Goal: Information Seeking & Learning: Learn about a topic

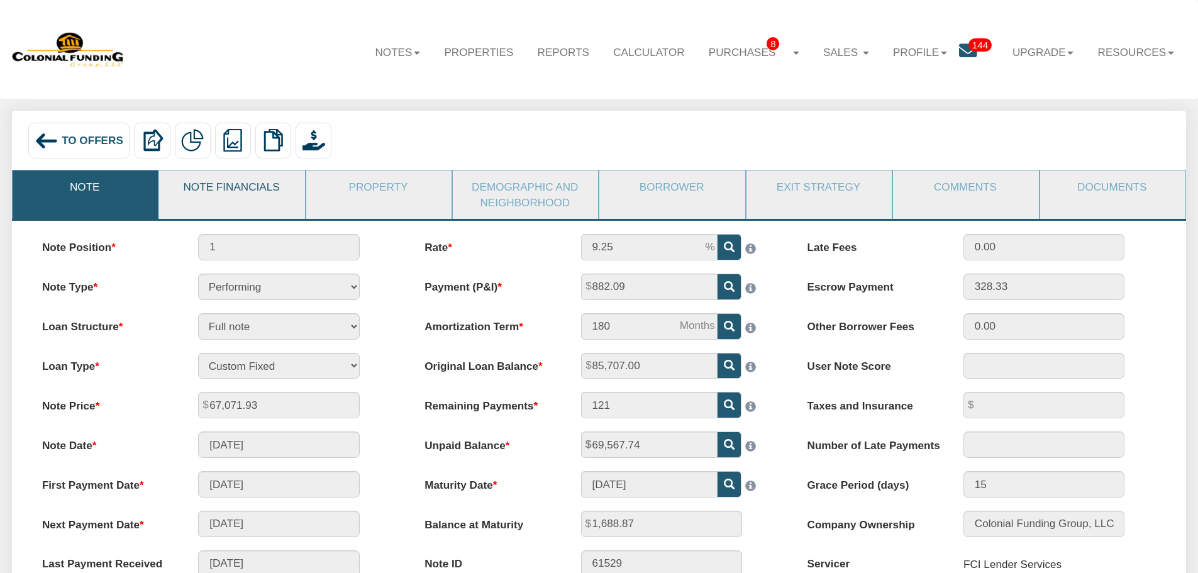
click at [257, 198] on link "Note Financials" at bounding box center [231, 186] width 144 height 33
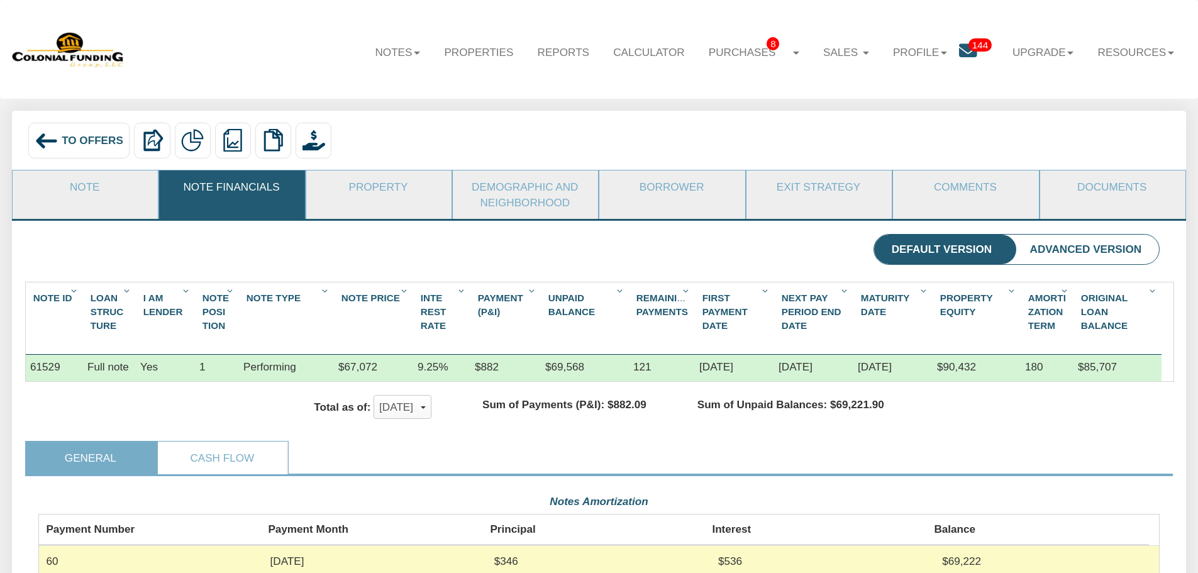
scroll to position [281, 1122]
click at [523, 189] on link "Demographic and Neighborhood" at bounding box center [525, 194] width 144 height 48
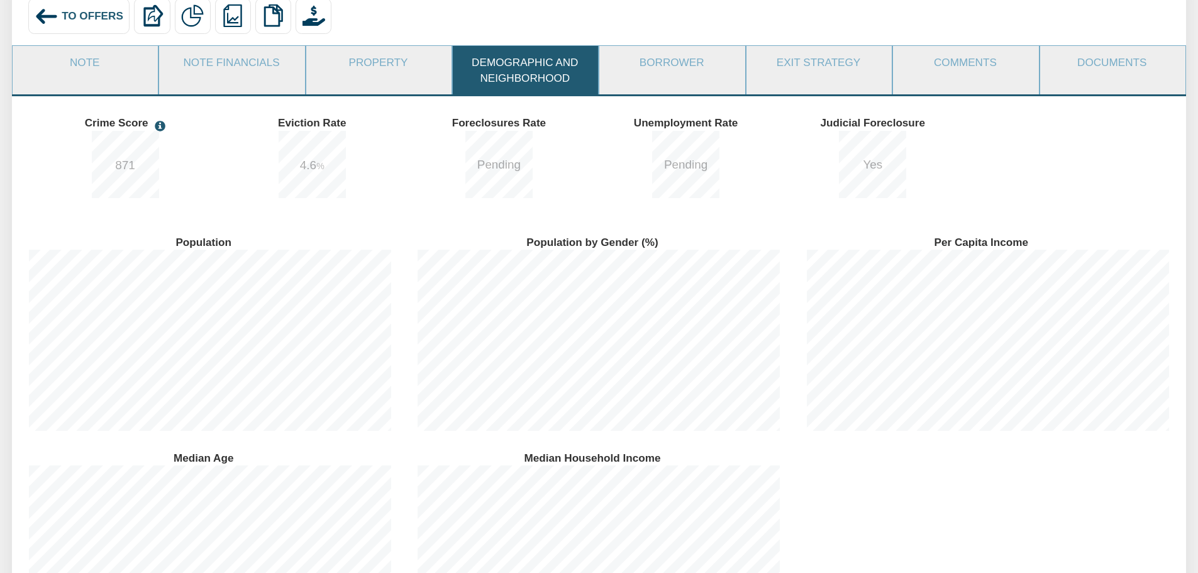
scroll to position [0, 0]
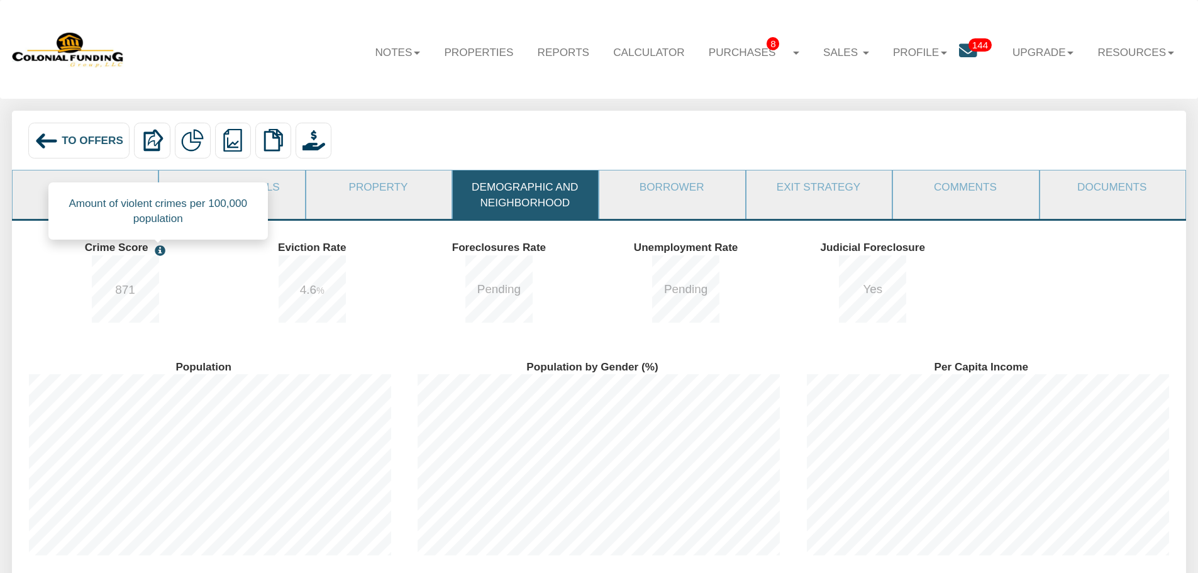
click at [164, 255] on span at bounding box center [158, 250] width 14 height 11
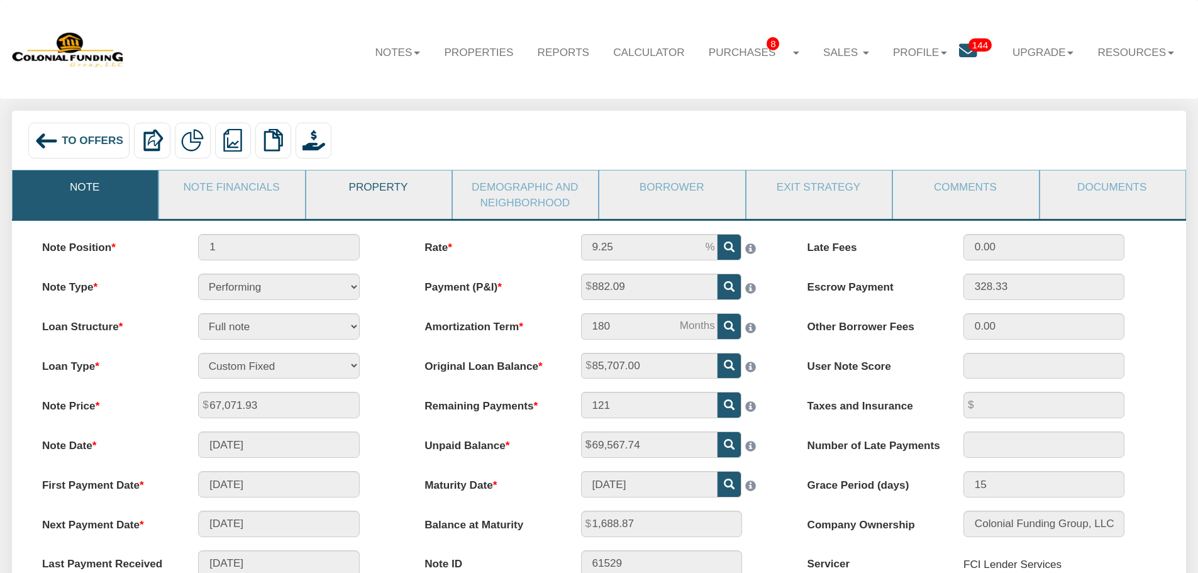
click at [395, 188] on link "Property" at bounding box center [378, 186] width 144 height 33
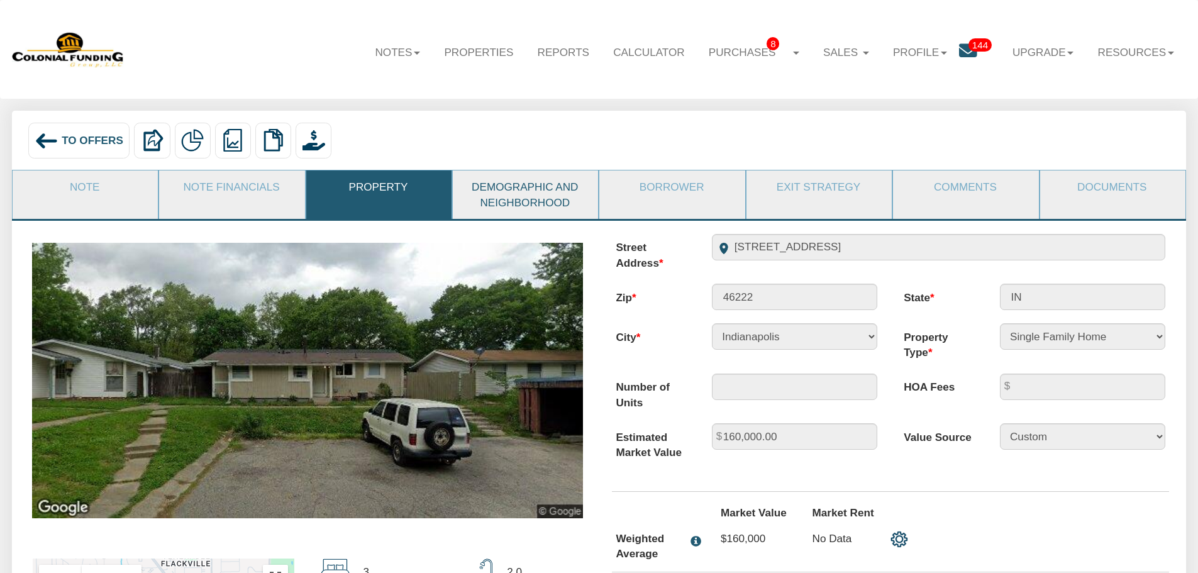
click at [530, 198] on link "Demographic and Neighborhood" at bounding box center [525, 194] width 144 height 48
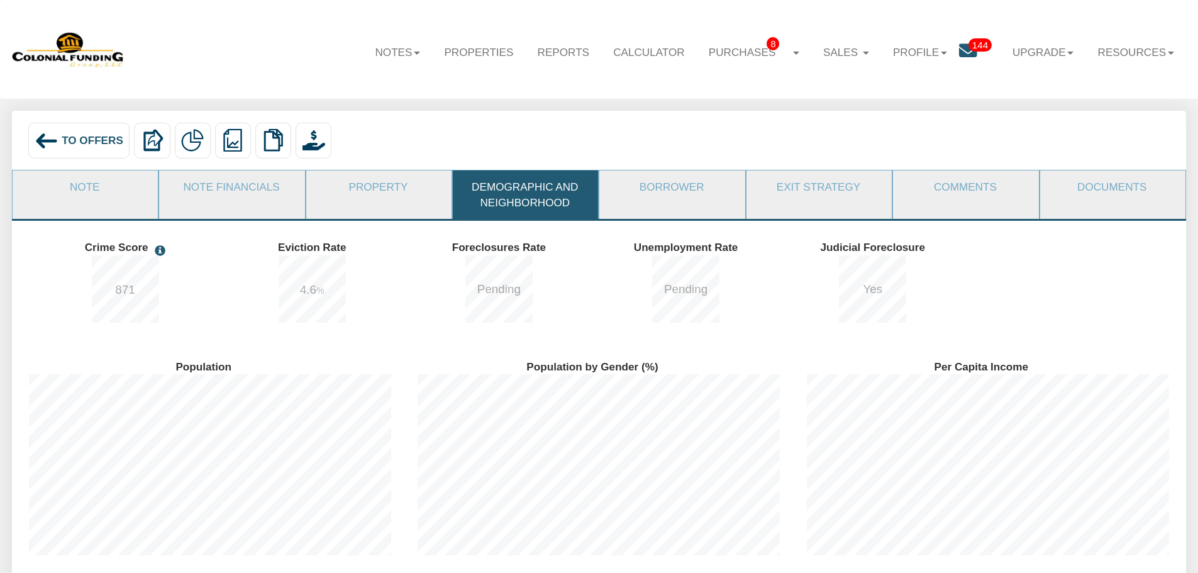
scroll to position [216, 389]
click at [673, 193] on link "Borrower" at bounding box center [671, 186] width 144 height 33
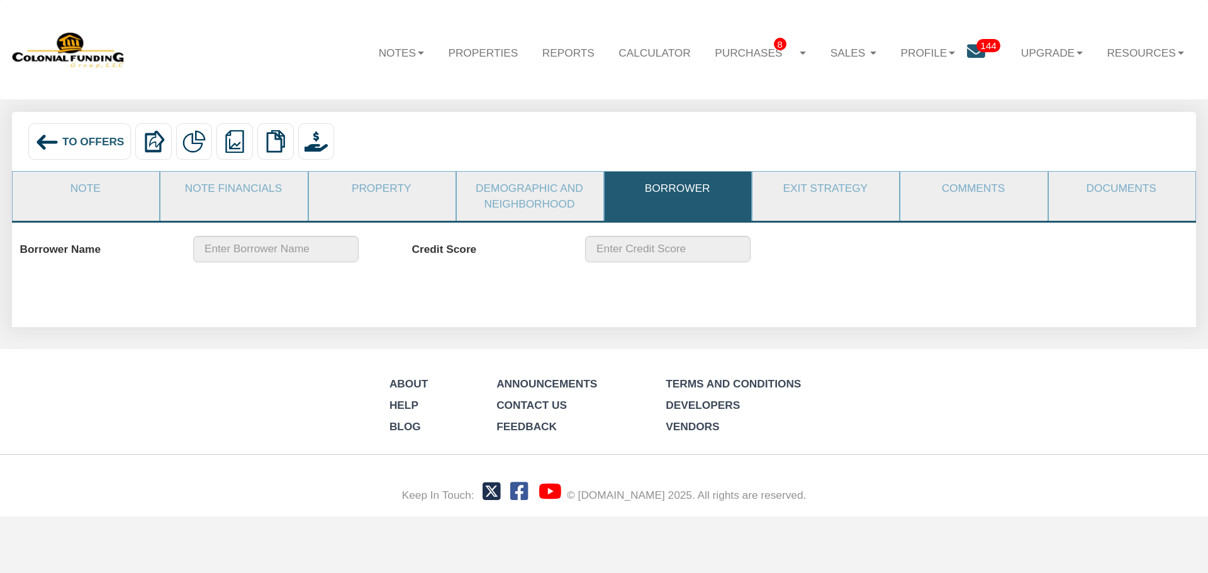
click at [517, 303] on form "Note Note Financials Partials or Pledges Property Demographic and Neighborhood …" at bounding box center [604, 249] width 1184 height 156
click at [811, 187] on link "Exit Strategy" at bounding box center [824, 188] width 145 height 33
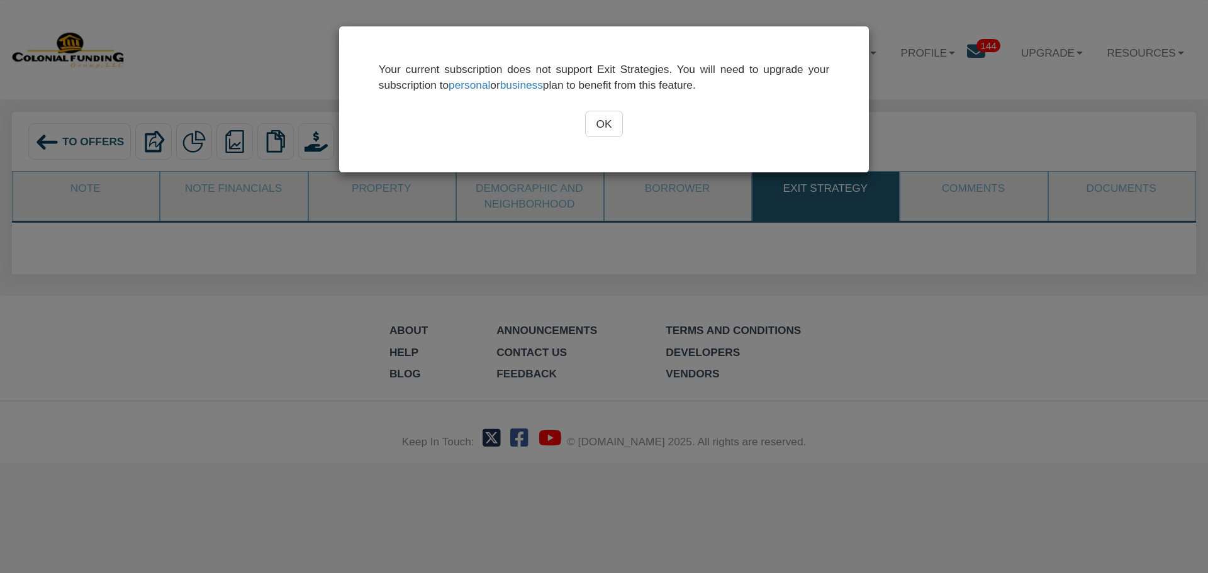
click at [601, 124] on input "OK" at bounding box center [604, 124] width 38 height 26
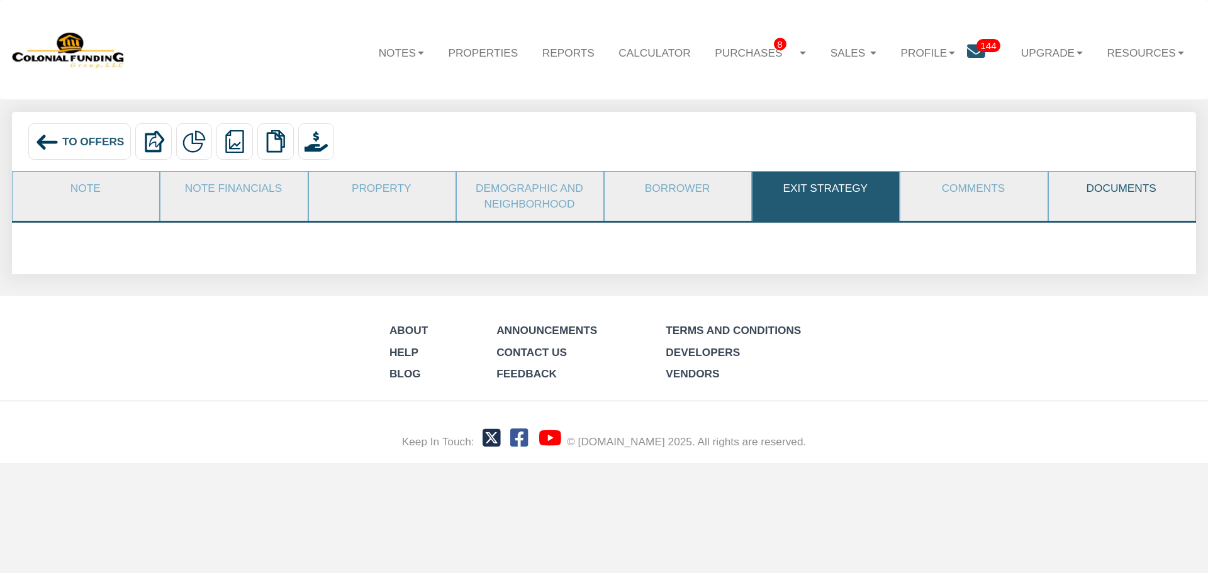
click at [1096, 186] on link "Documents" at bounding box center [1121, 188] width 145 height 33
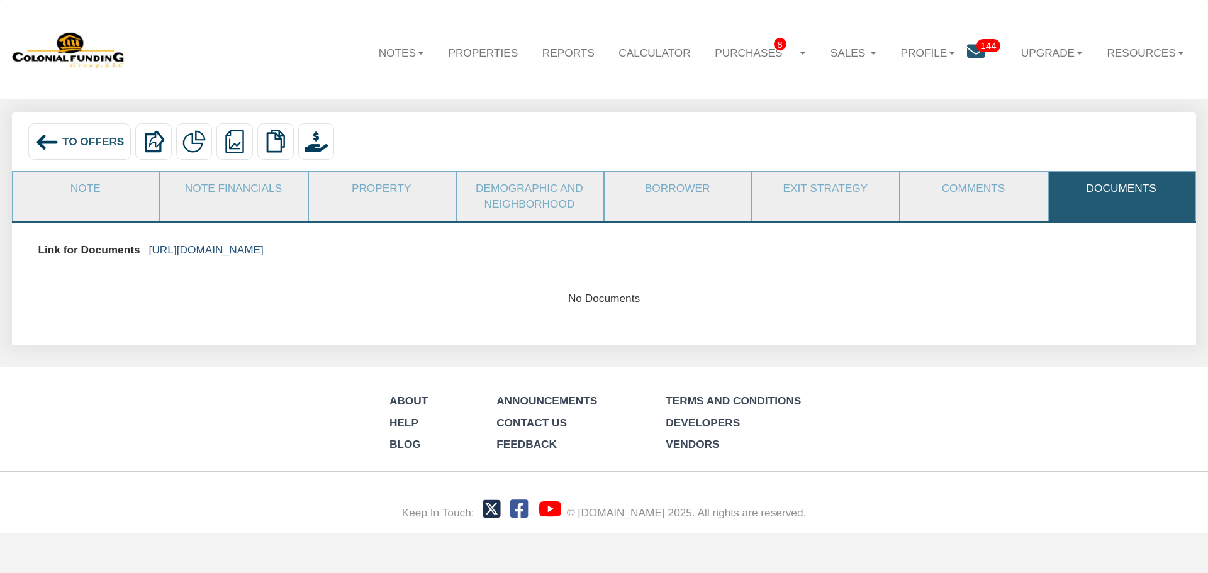
click at [264, 252] on link "[URL][DOMAIN_NAME]" at bounding box center [206, 249] width 114 height 13
click at [98, 191] on link "Note" at bounding box center [85, 188] width 145 height 33
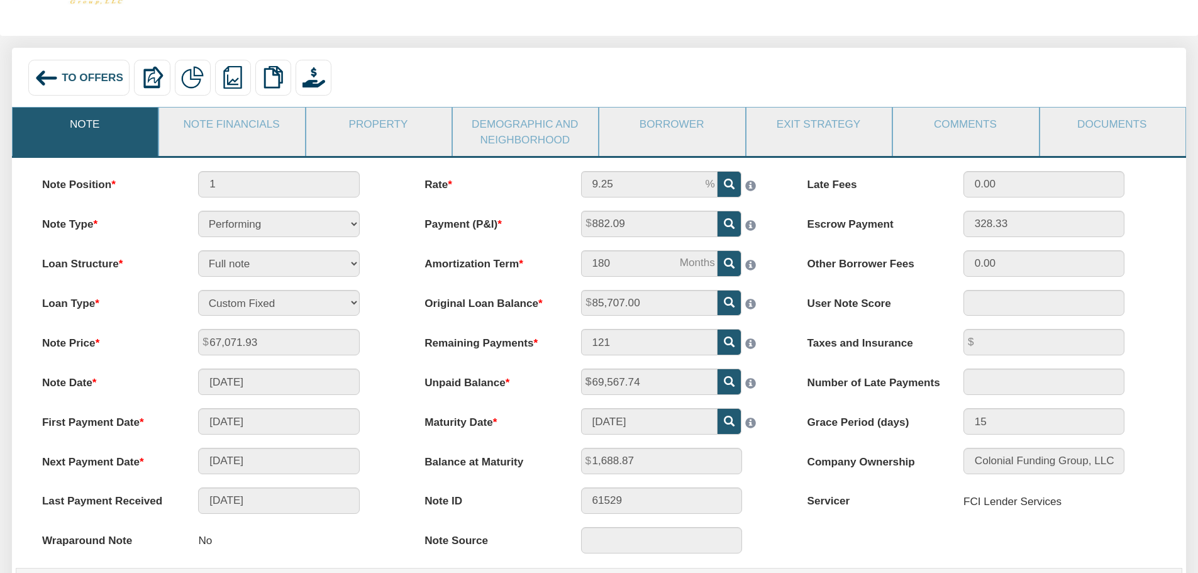
scroll to position [0, 0]
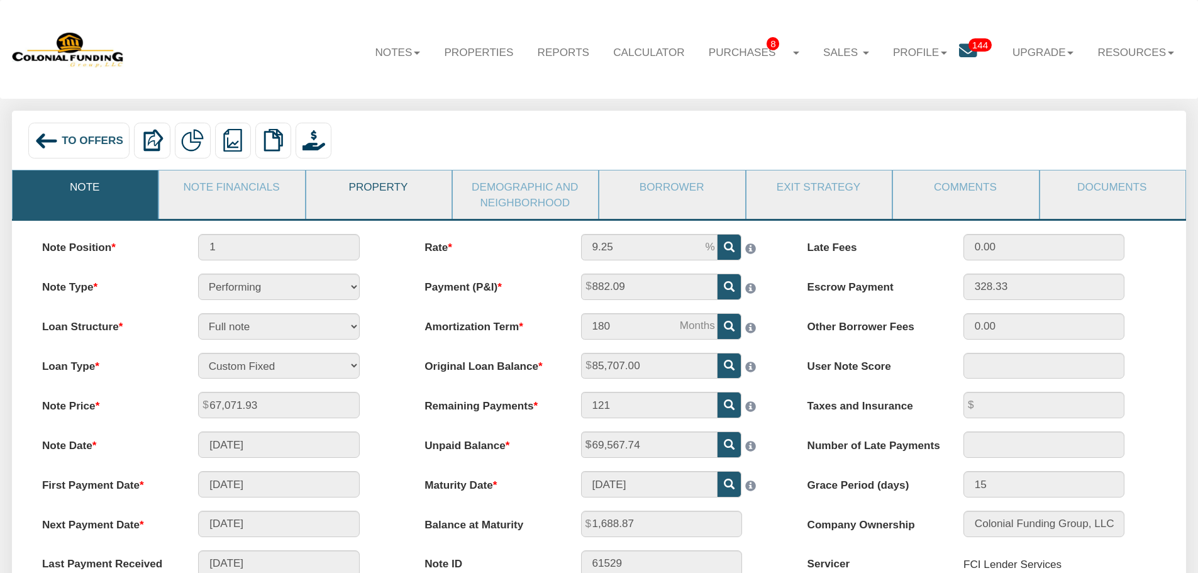
click at [387, 186] on link "Property" at bounding box center [378, 186] width 144 height 33
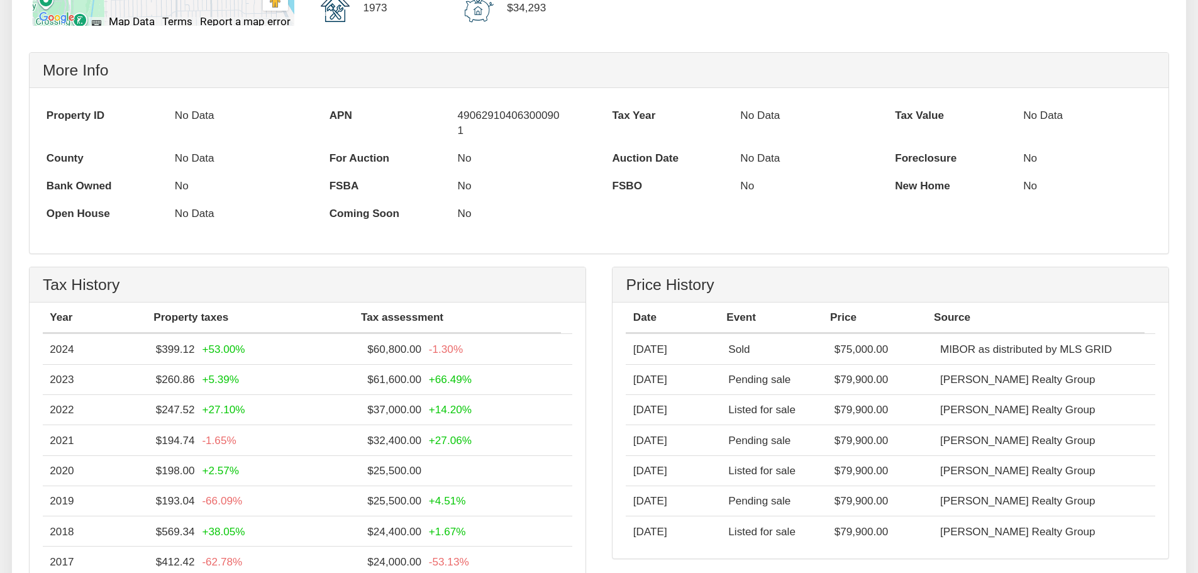
scroll to position [818, 0]
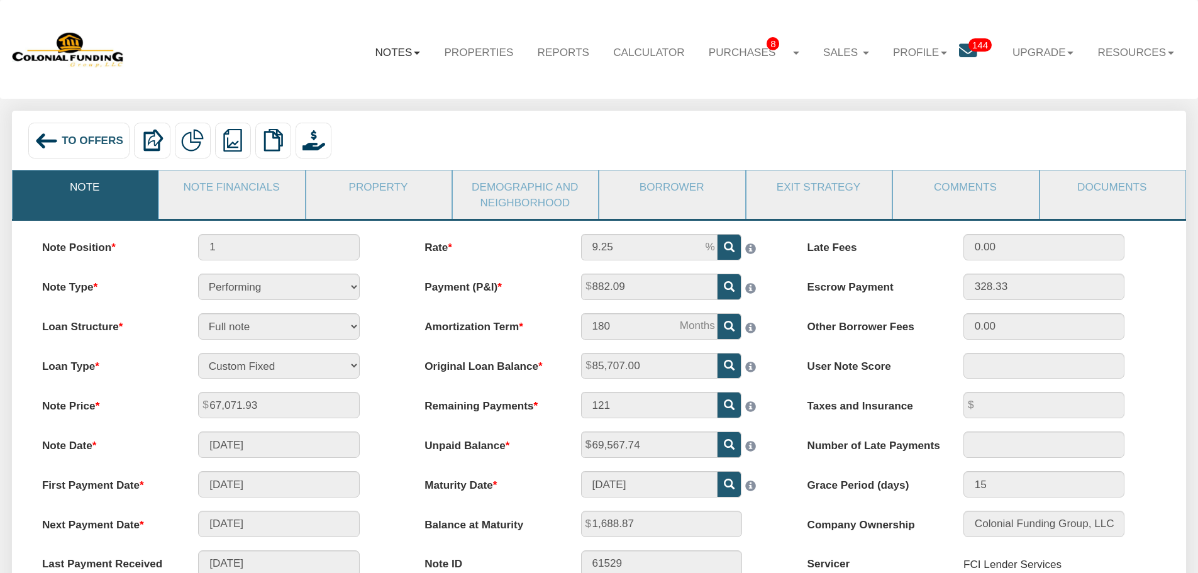
click at [384, 52] on link "Notes" at bounding box center [397, 52] width 69 height 36
click at [345, 84] on link "Dashboard" at bounding box center [361, 85] width 139 height 21
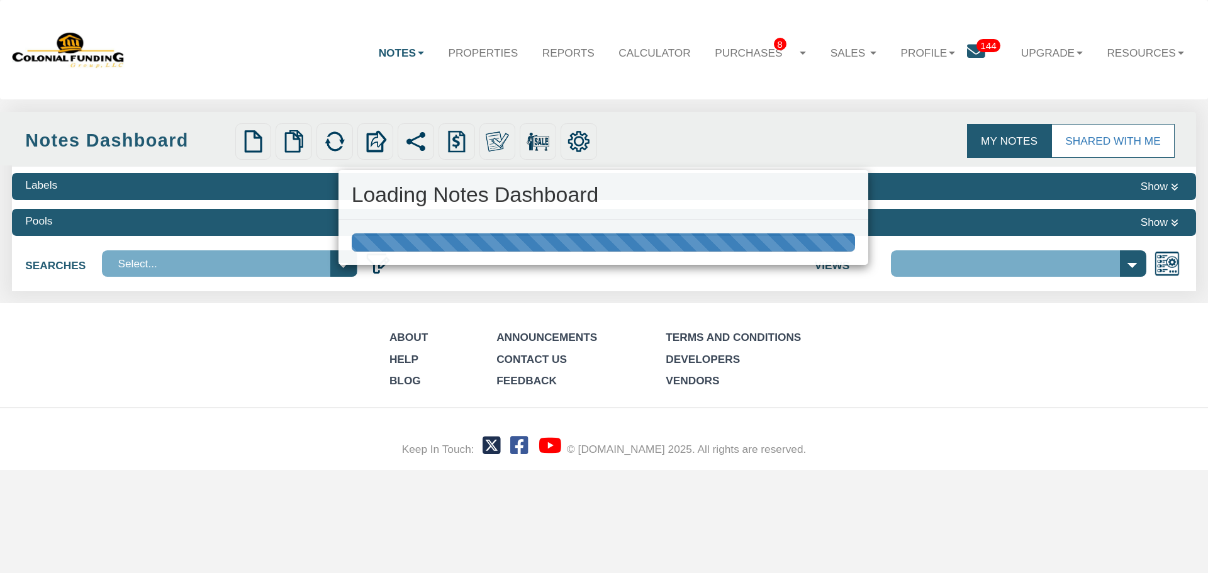
select select "316"
